Goal: Navigation & Orientation: Find specific page/section

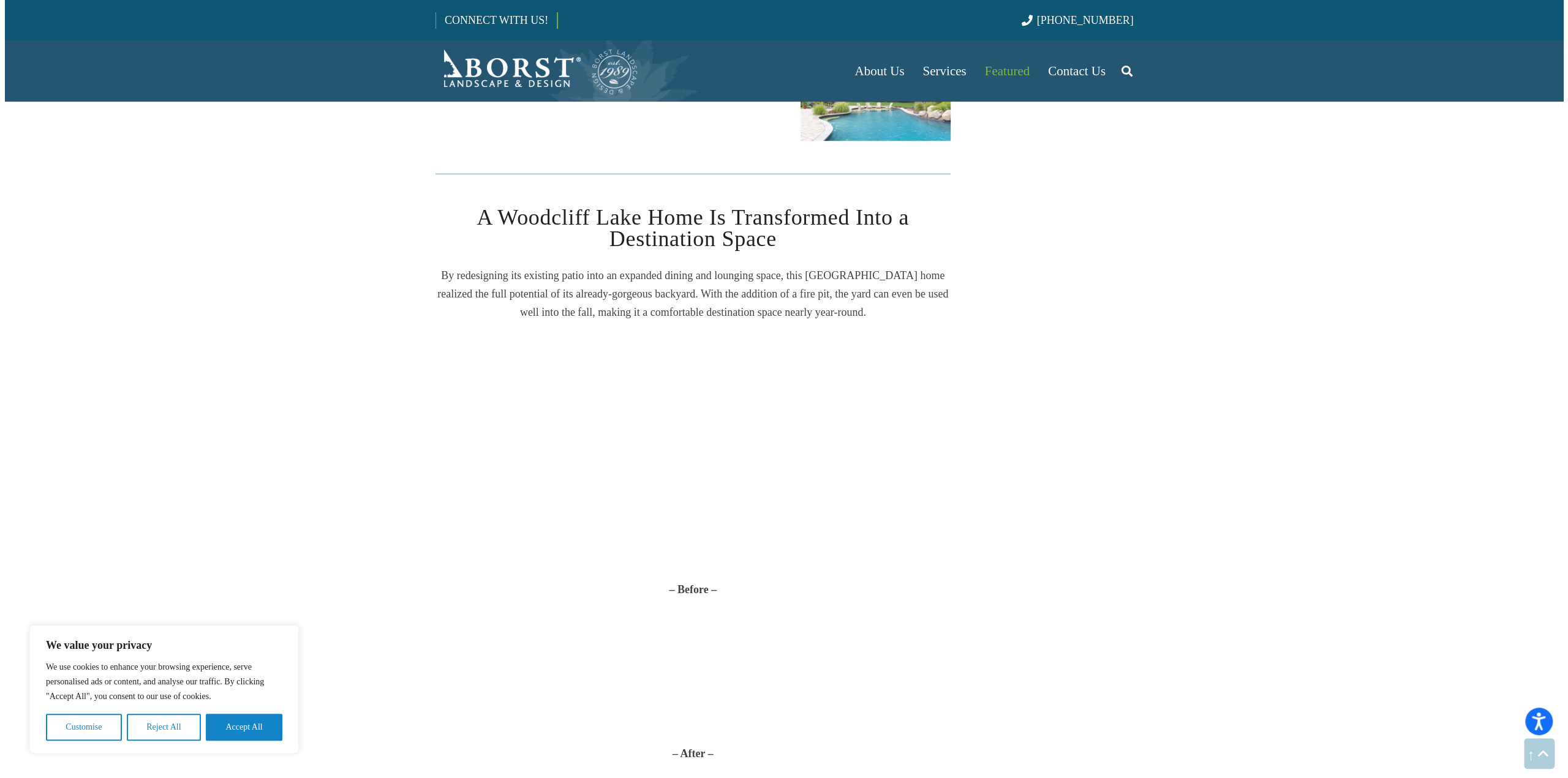
scroll to position [1101, 0]
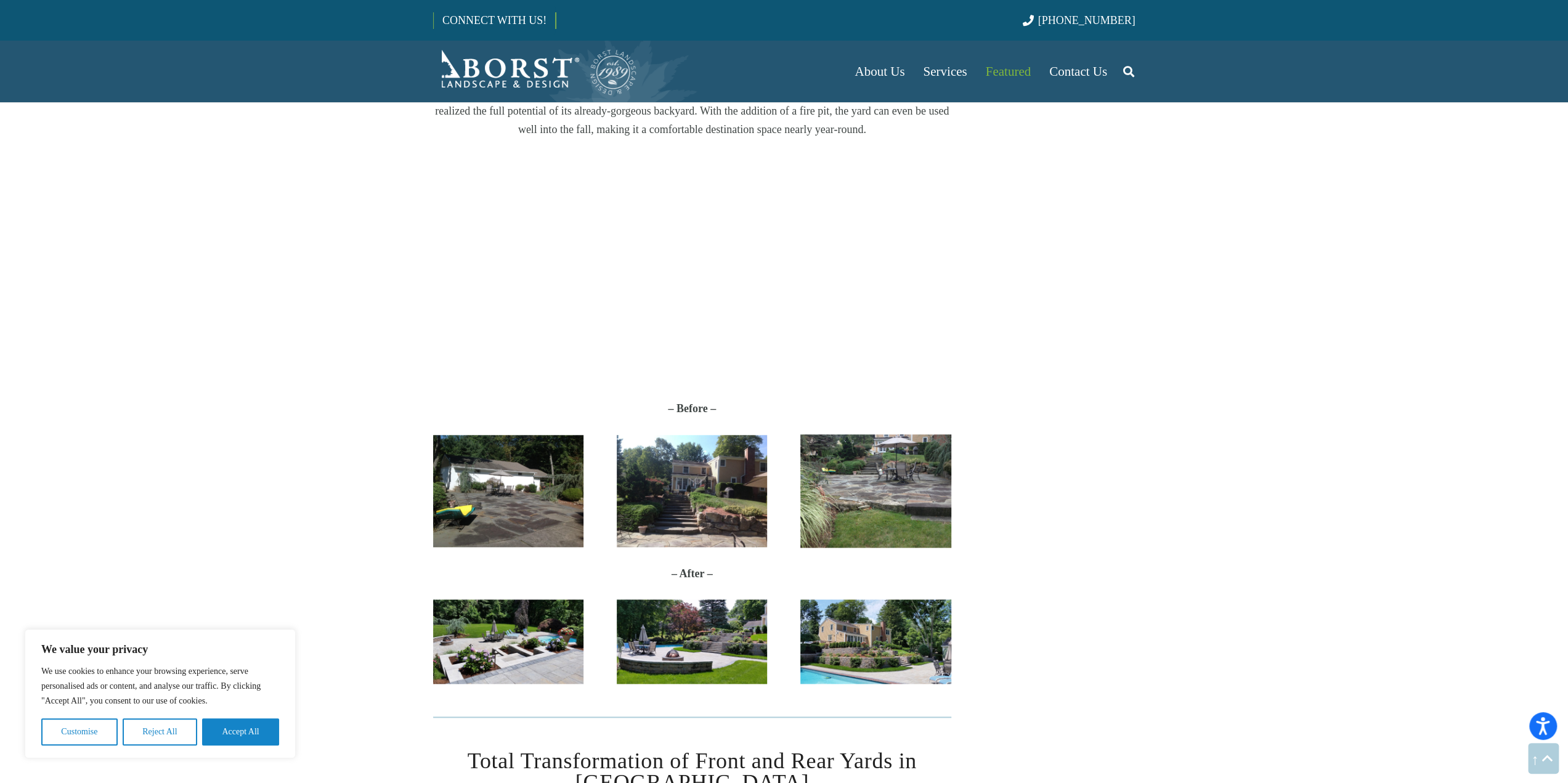
click at [552, 639] on img "2017-06-27-11.43.00" at bounding box center [508, 642] width 150 height 85
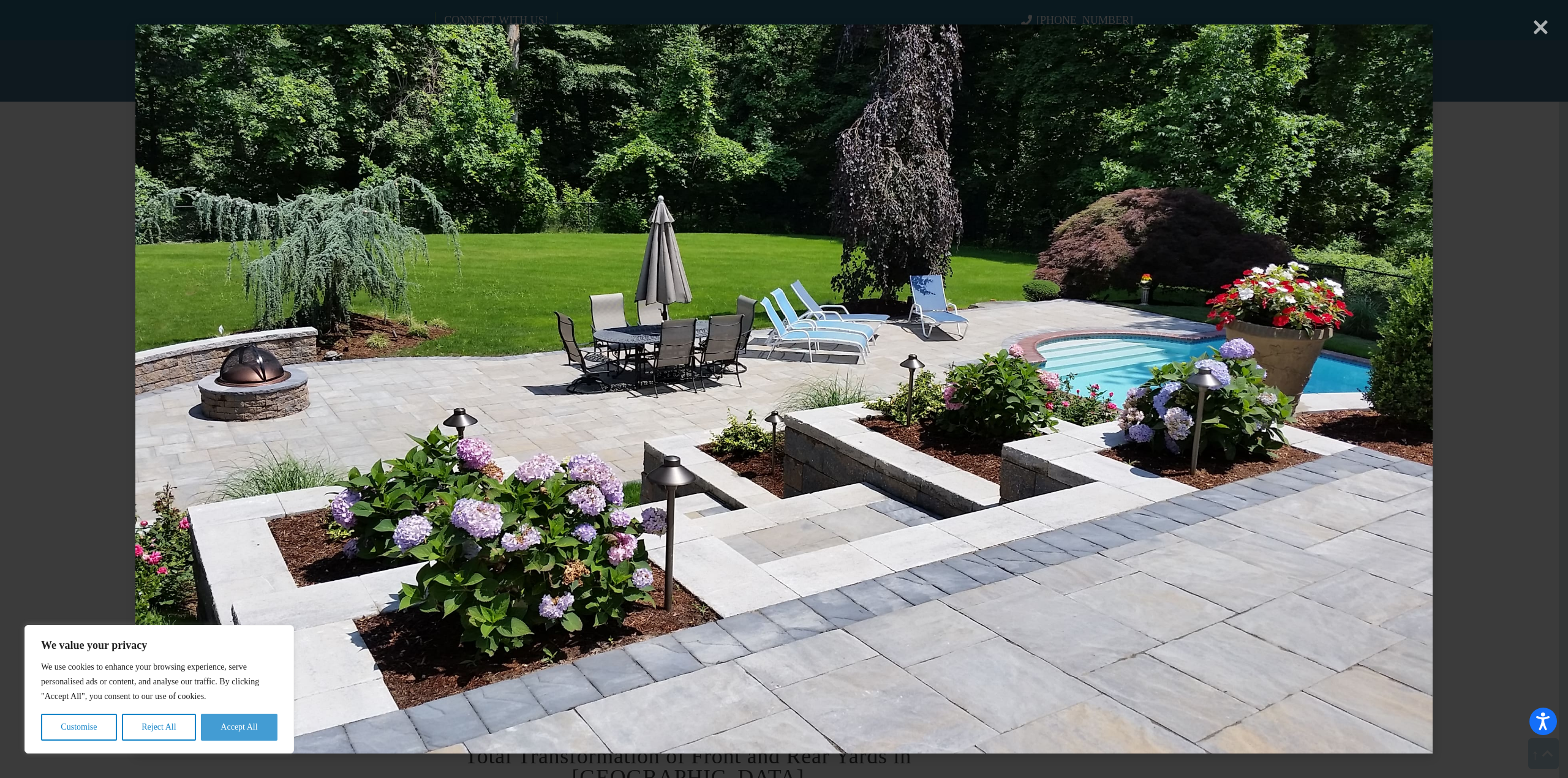
click at [219, 733] on button "Accept All" at bounding box center [239, 726] width 76 height 27
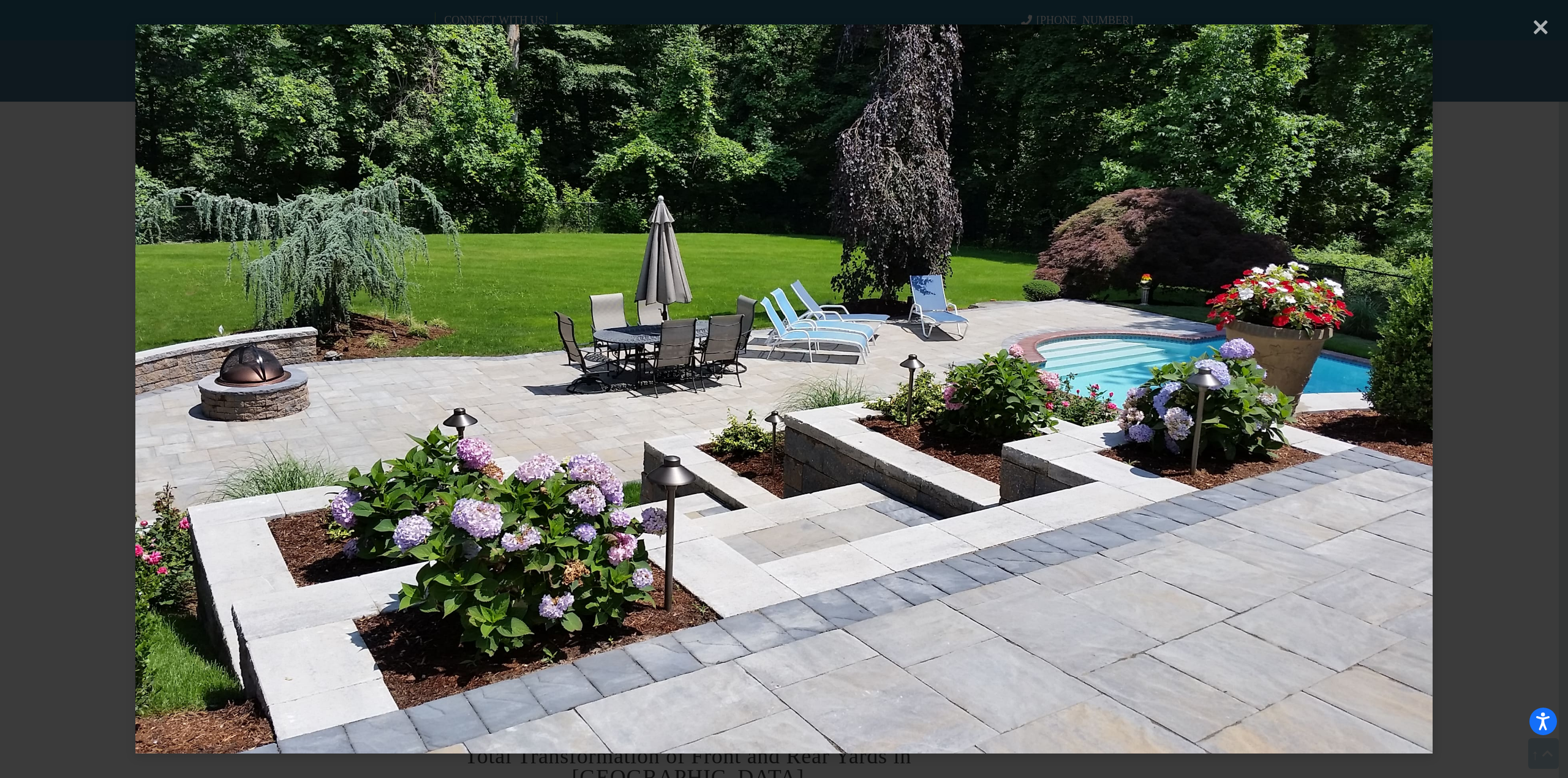
click at [219, 733] on img at bounding box center [783, 389] width 1296 height 778
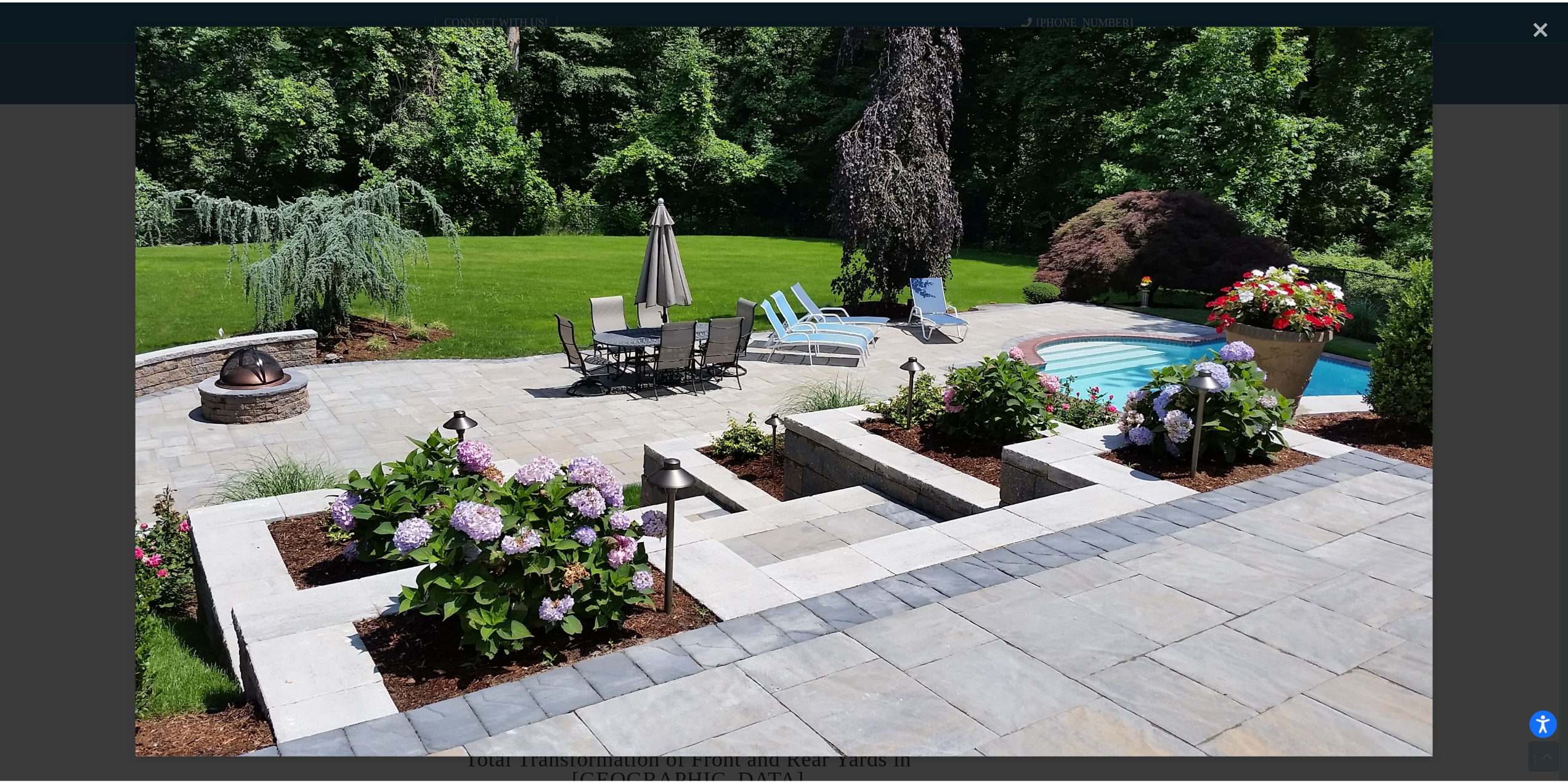
scroll to position [0, 0]
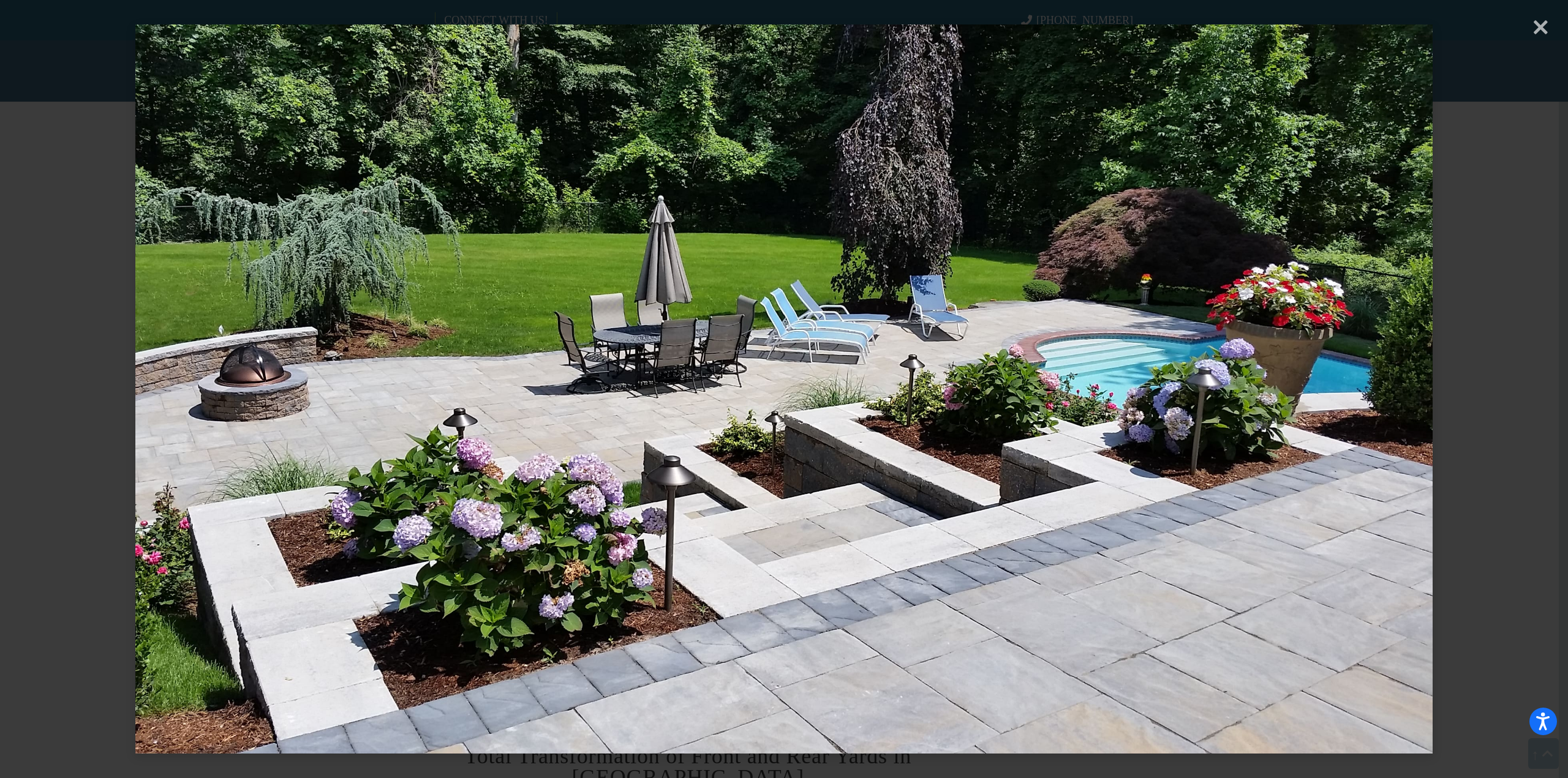
click at [1293, 355] on img at bounding box center [783, 389] width 1296 height 778
drag, startPoint x: 1535, startPoint y: 36, endPoint x: 1538, endPoint y: 28, distance: 8.5
click at [1535, 36] on div "× Loading..." at bounding box center [784, 389] width 1568 height 778
click at [1542, 28] on div "× Loading..." at bounding box center [784, 389] width 1568 height 778
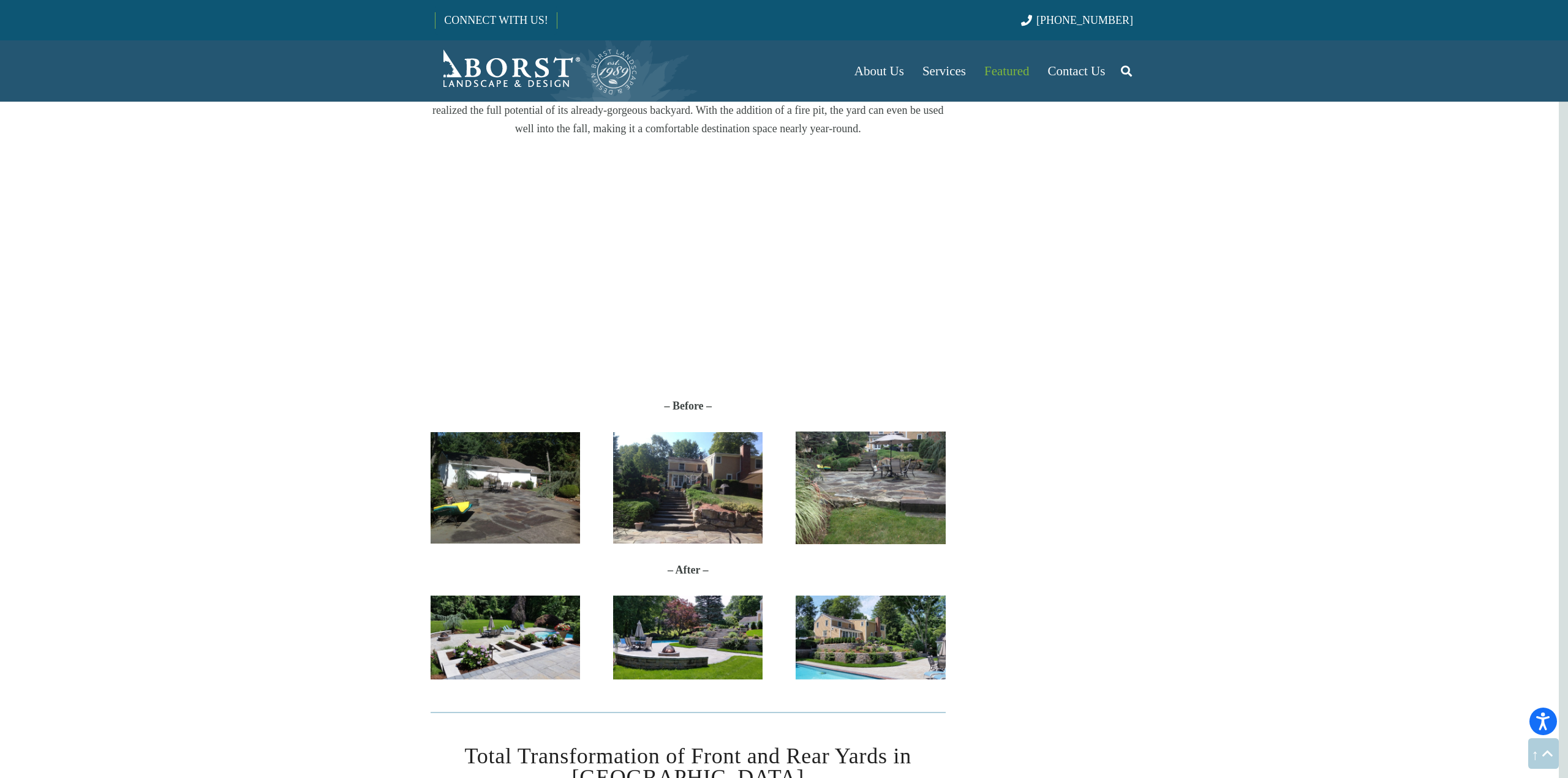
click at [1538, 28] on div "× Loading..." at bounding box center [784, 389] width 1568 height 778
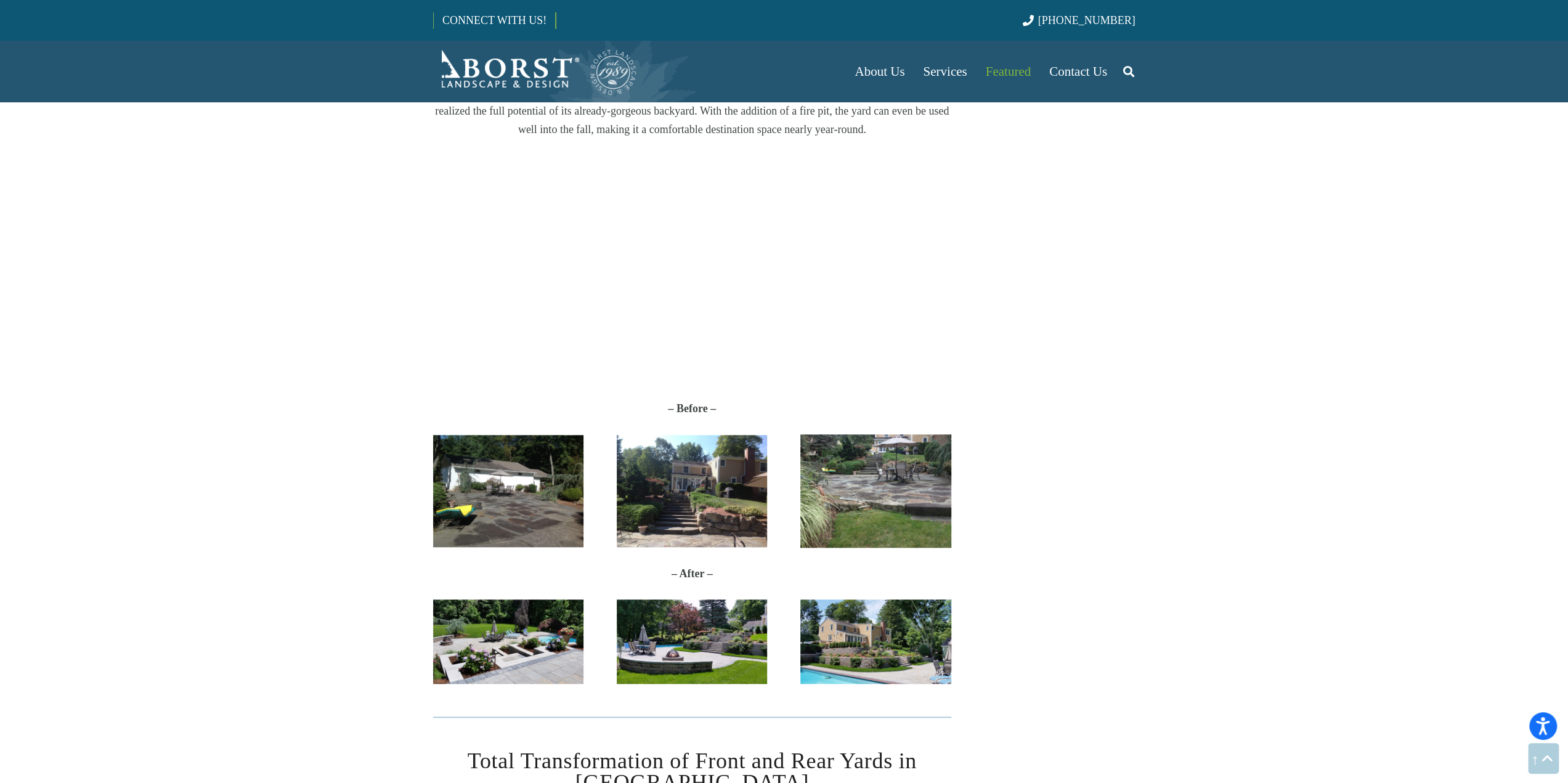
click at [911, 642] on img "20170627_114212" at bounding box center [875, 642] width 150 height 85
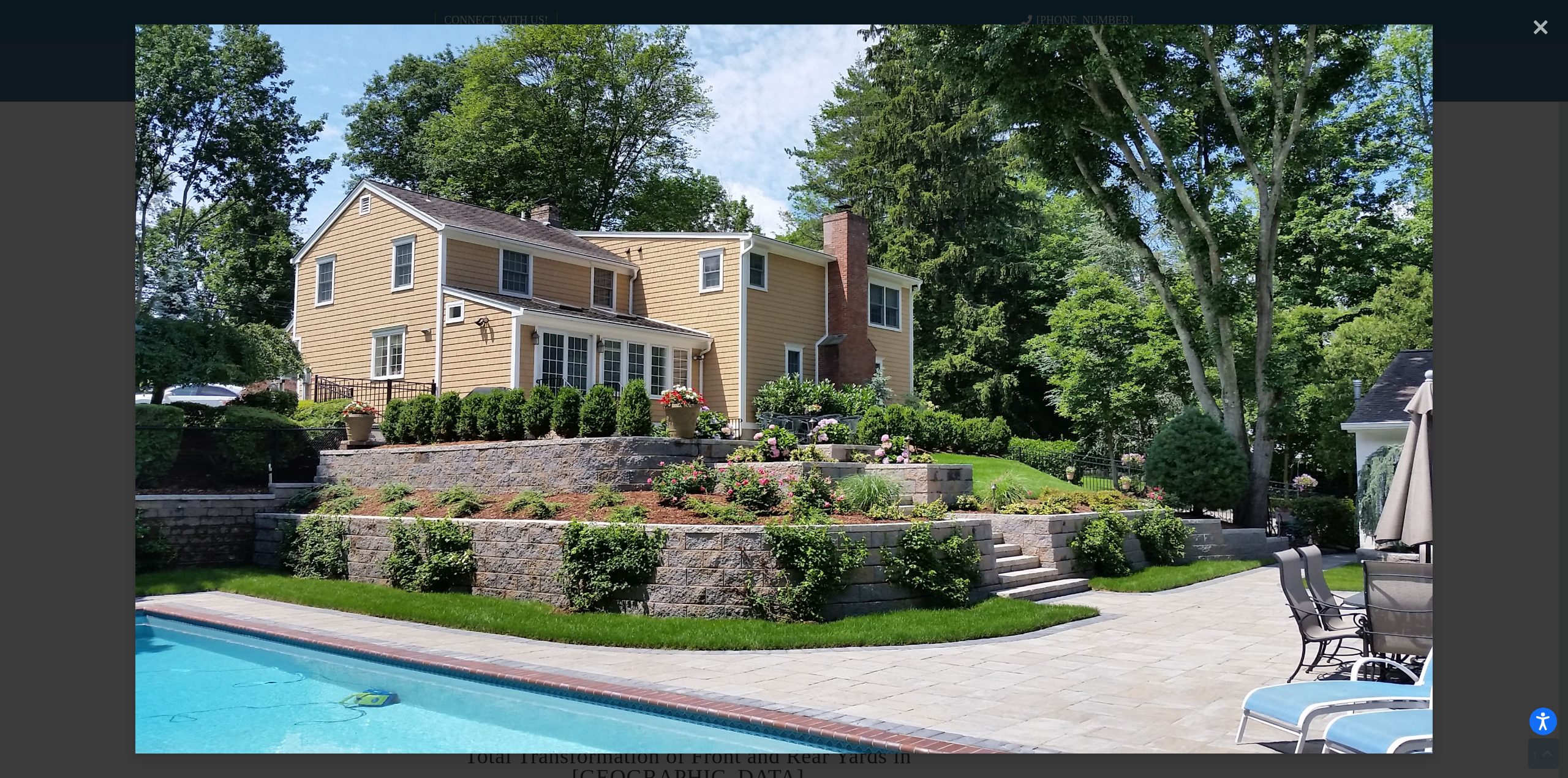
click at [1539, 32] on div "× Loading..." at bounding box center [784, 389] width 1568 height 778
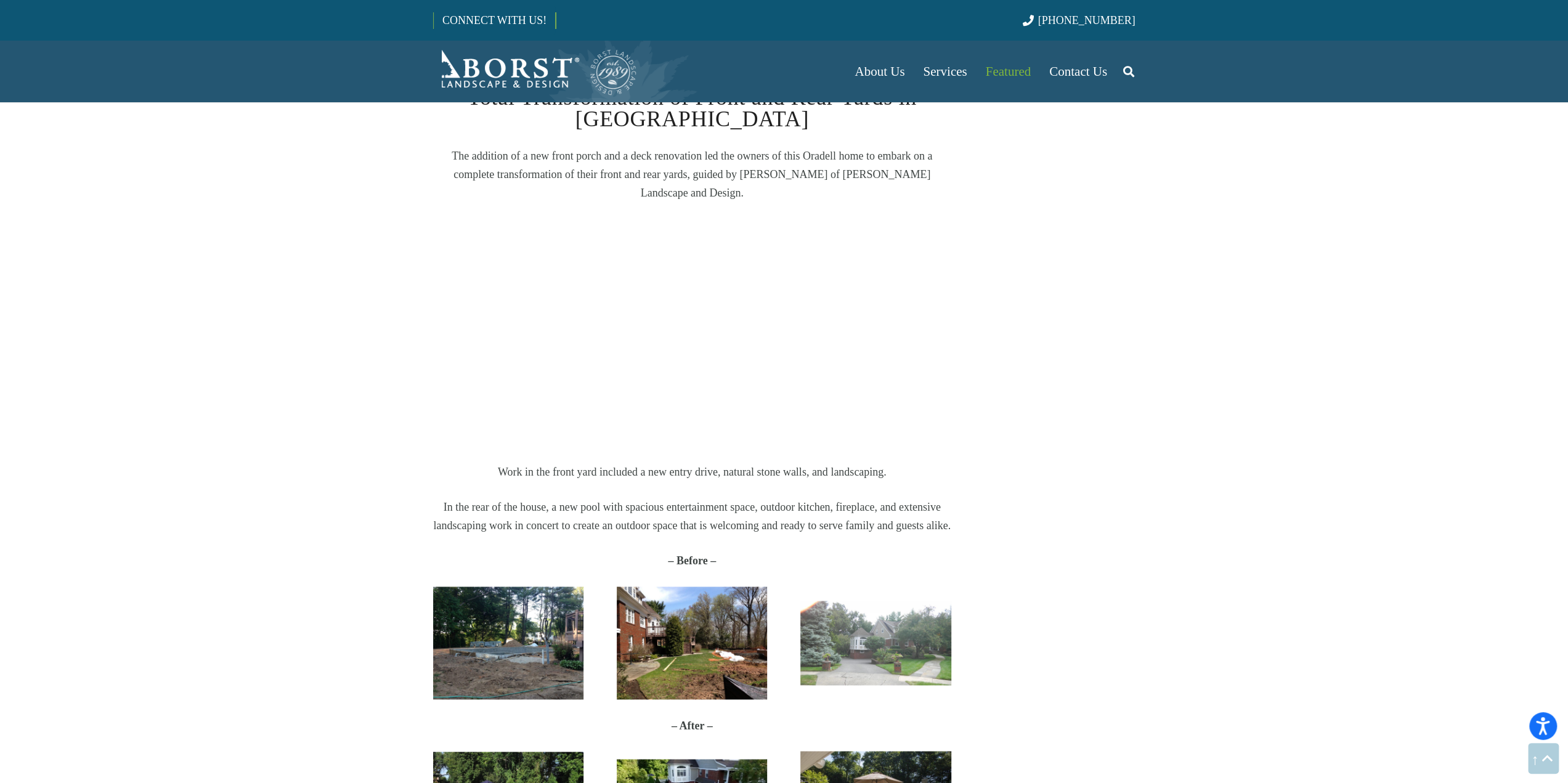
scroll to position [1848, 0]
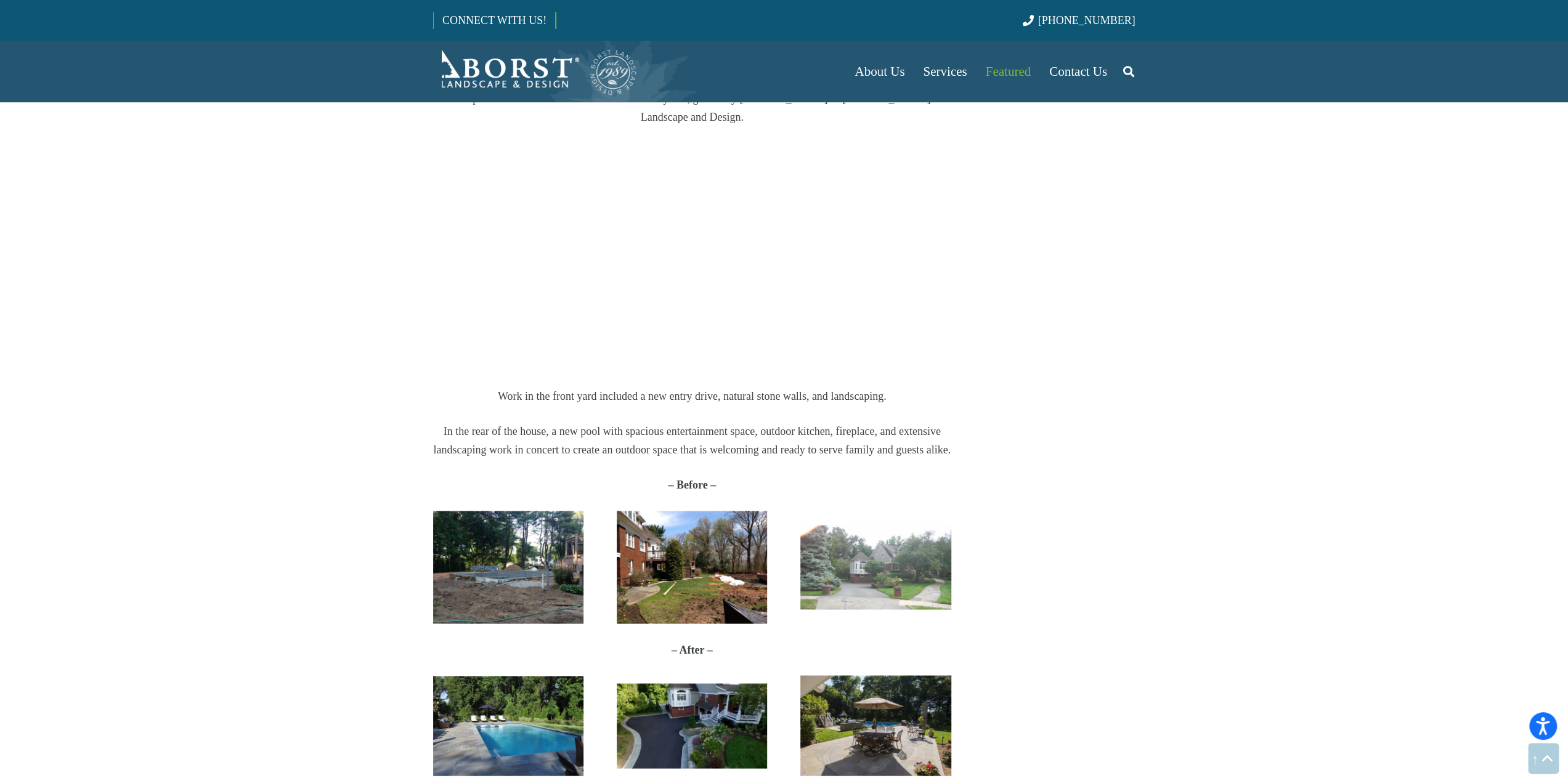
click at [556, 693] on img "Oradell" at bounding box center [508, 726] width 150 height 100
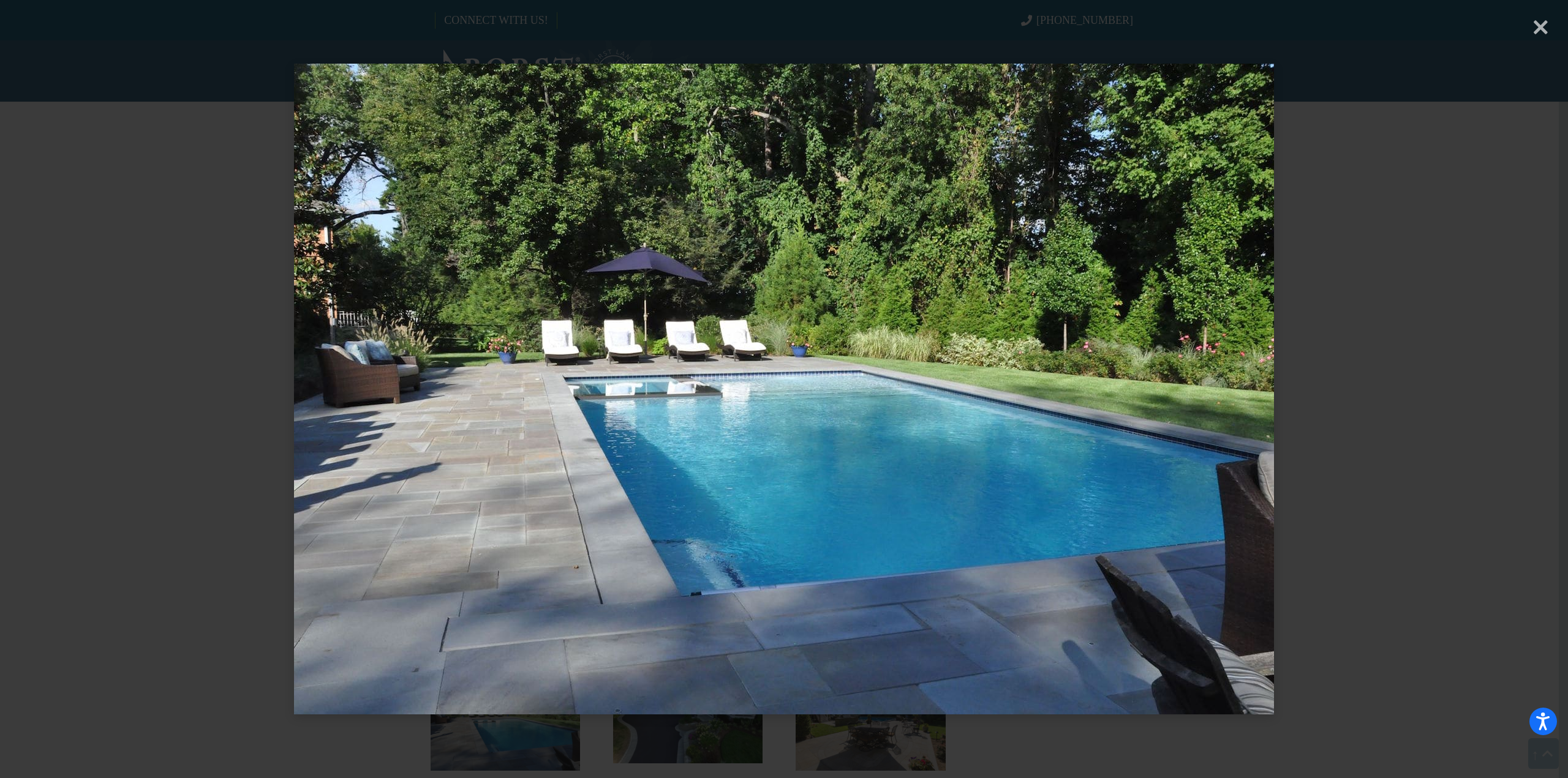
click at [1540, 36] on div "× Loading..." at bounding box center [784, 389] width 1568 height 778
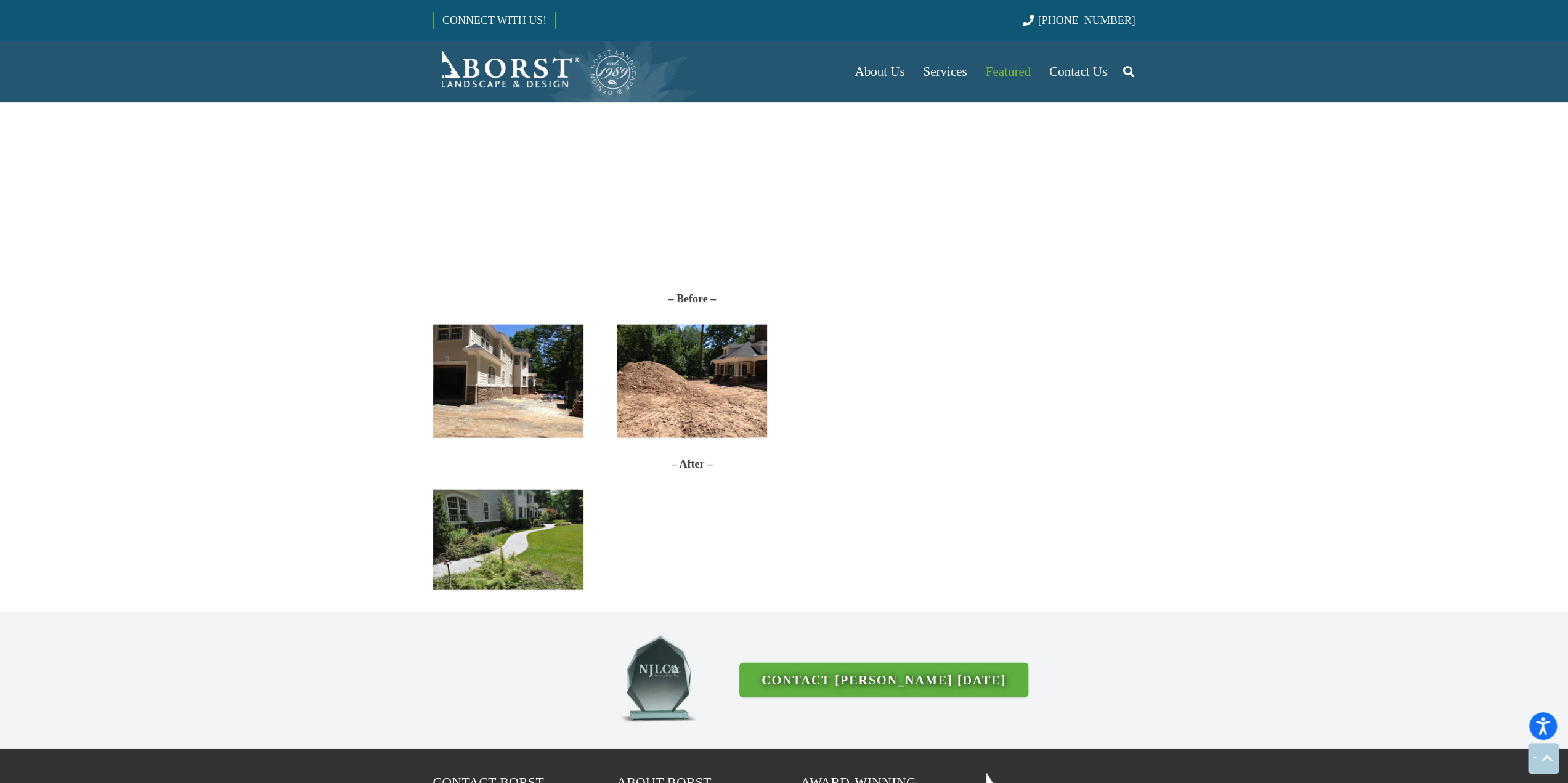
scroll to position [2649, 0]
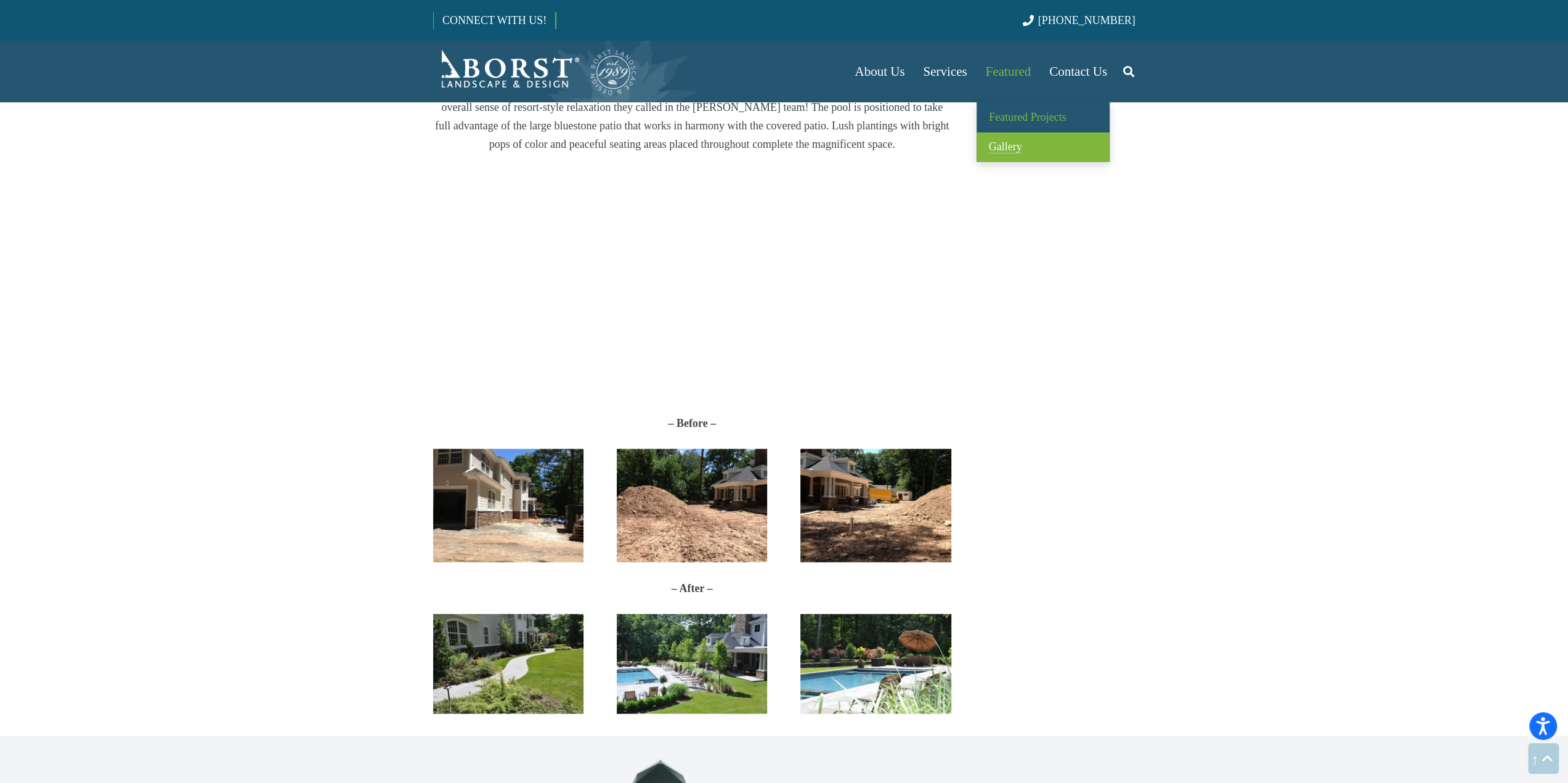
click at [1017, 139] on link "Gallery" at bounding box center [1043, 147] width 133 height 30
